Goal: Task Accomplishment & Management: Complete application form

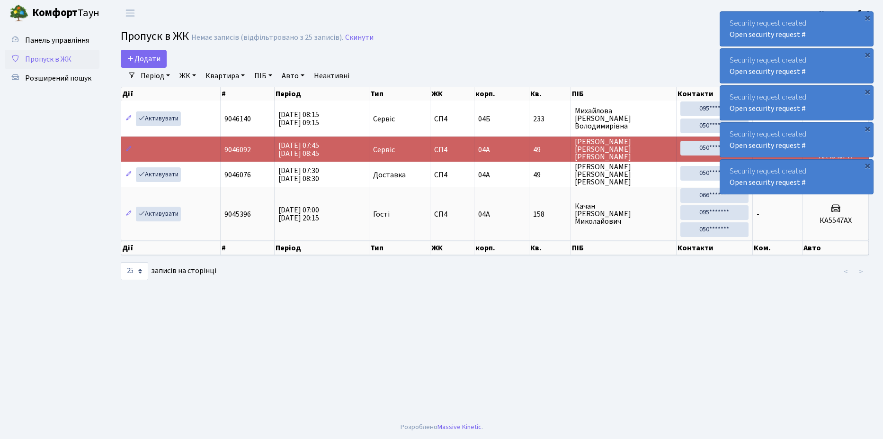
select select "25"
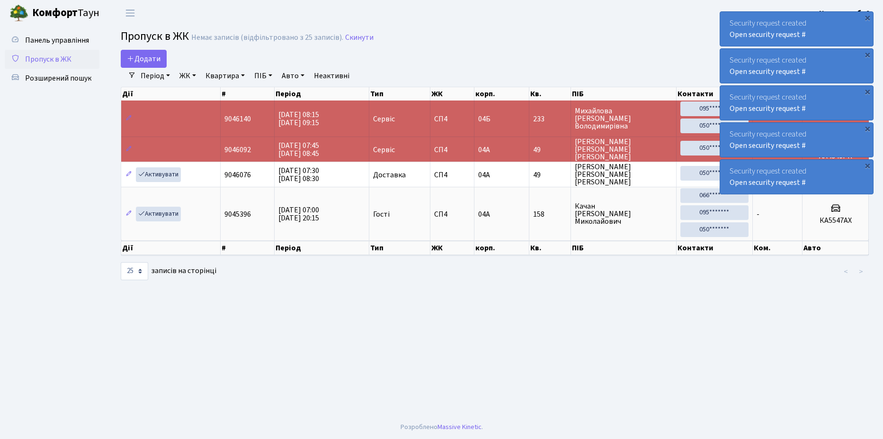
click at [46, 54] on span "Пропуск в ЖК" at bounding box center [48, 59] width 46 height 10
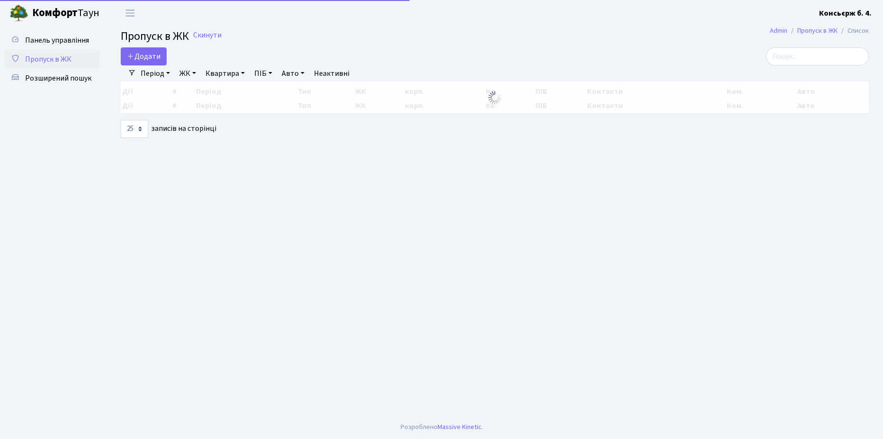
select select "25"
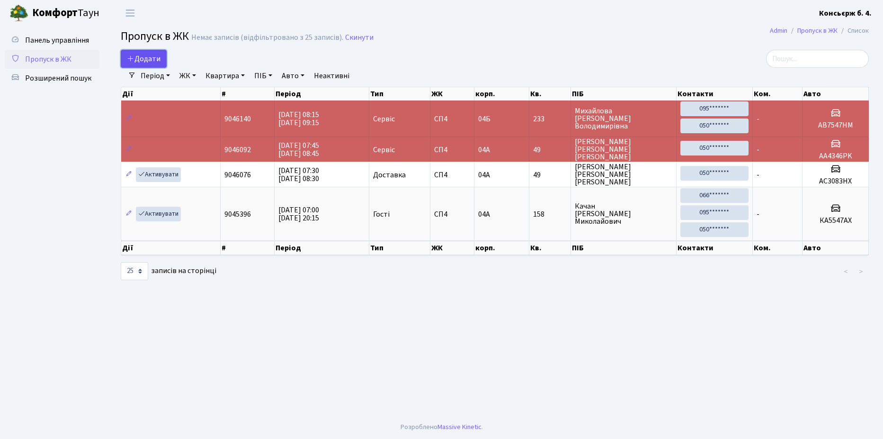
click at [160, 56] on span "Додати" at bounding box center [144, 59] width 34 height 10
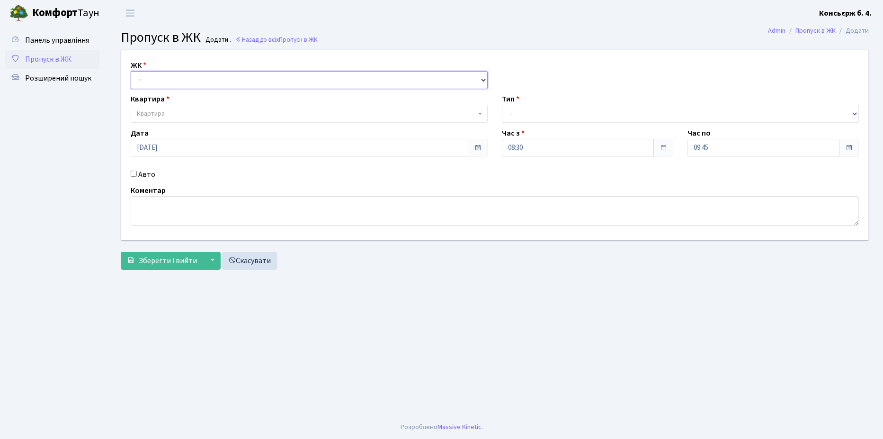
click at [166, 76] on select "- СП4, Столичне шосе, 5" at bounding box center [309, 80] width 357 height 18
select select "325"
click at [131, 71] on select "- СП4, Столичне шосе, 5" at bounding box center [309, 80] width 357 height 18
select select
click at [179, 110] on span "Квартира" at bounding box center [306, 113] width 339 height 9
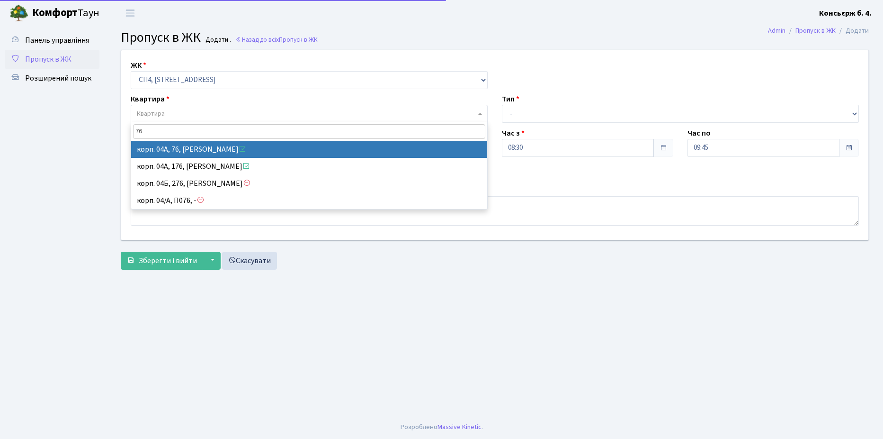
type input "76"
select select "21104"
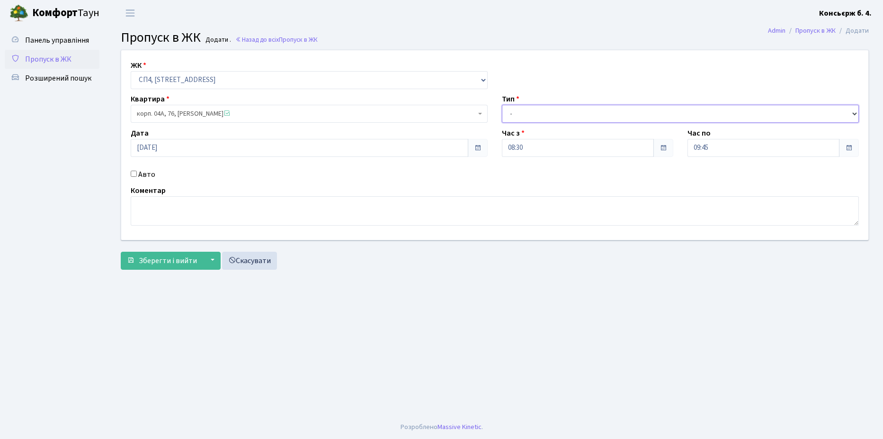
click at [514, 111] on select "- Доставка Таксі Гості Сервіс" at bounding box center [680, 114] width 357 height 18
select select "1"
click at [502, 105] on select "- Доставка Таксі Гості Сервіс" at bounding box center [680, 114] width 357 height 18
click at [136, 173] on input "Авто" at bounding box center [134, 173] width 6 height 6
checkbox input "true"
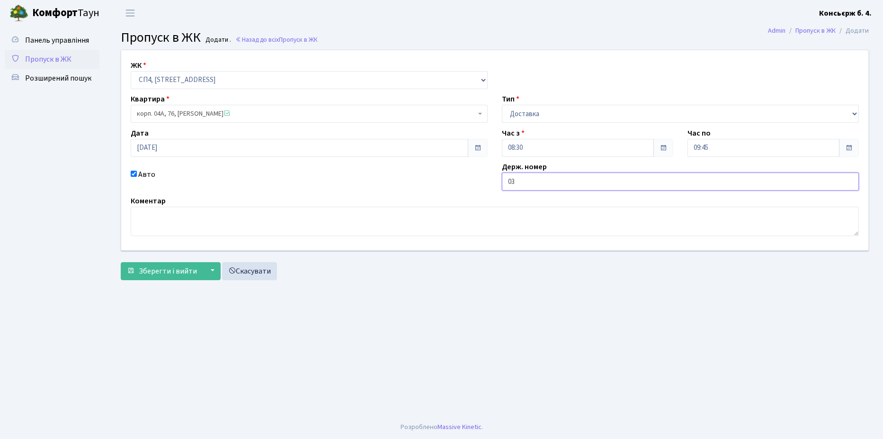
type input "0"
type input "AA0339MT"
click at [161, 274] on span "Зберегти і вийти" at bounding box center [168, 271] width 58 height 10
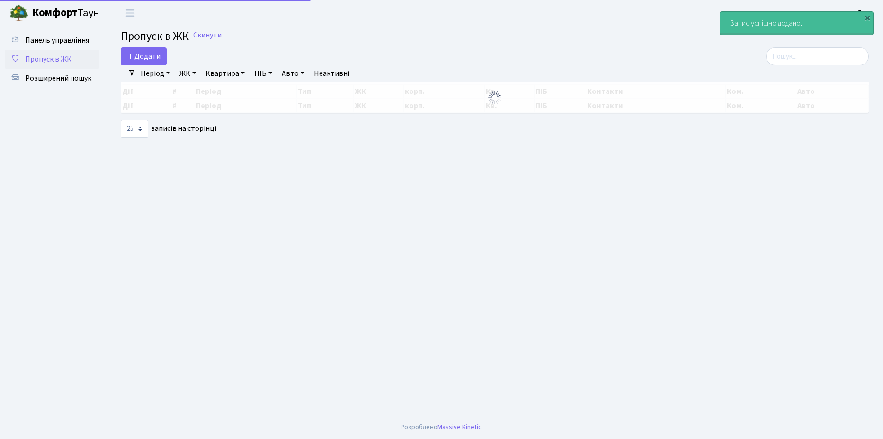
select select "25"
